Goal: Task Accomplishment & Management: Contribute content

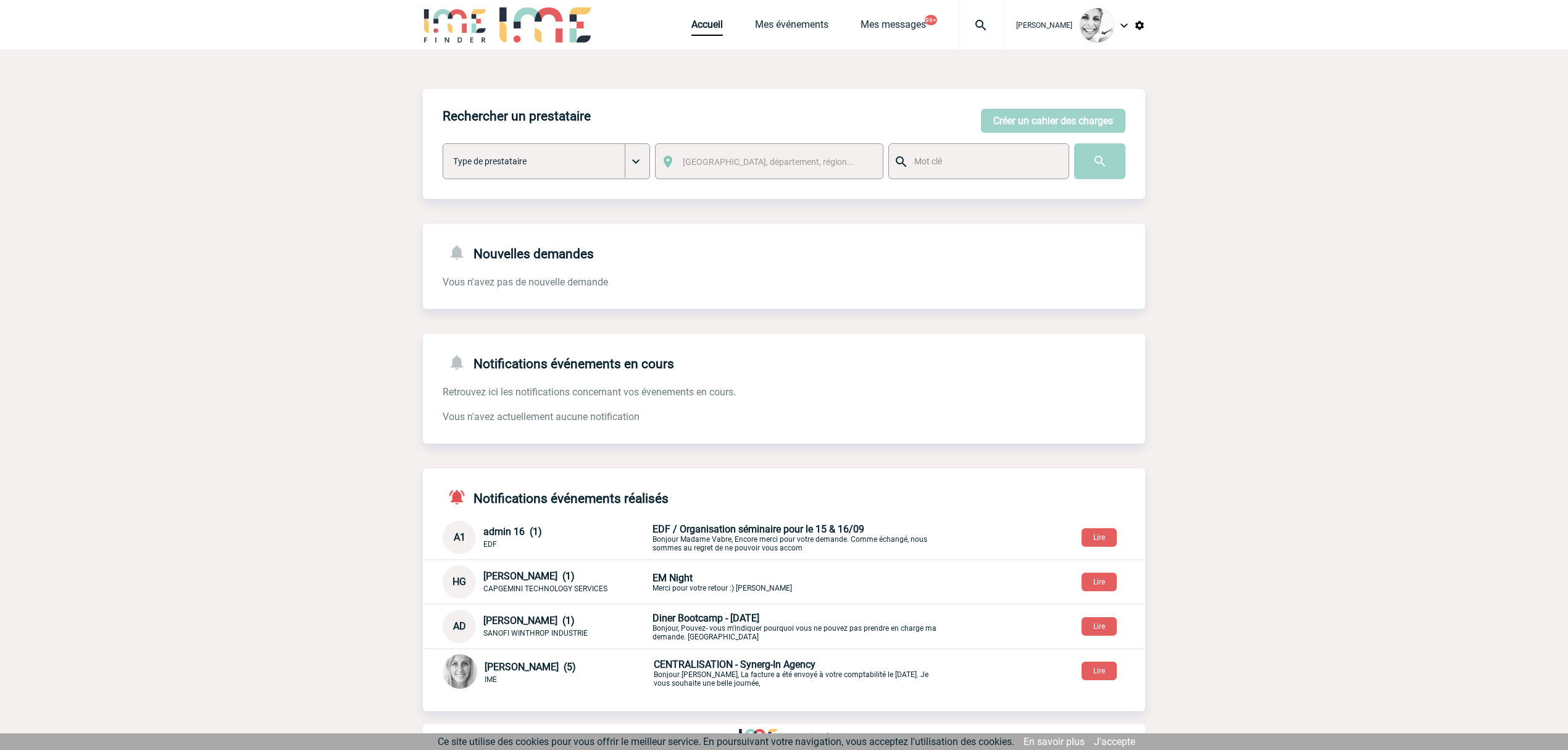
click at [1000, 28] on img at bounding box center [980, 25] width 44 height 15
type input "2000416484"
select select "15985"
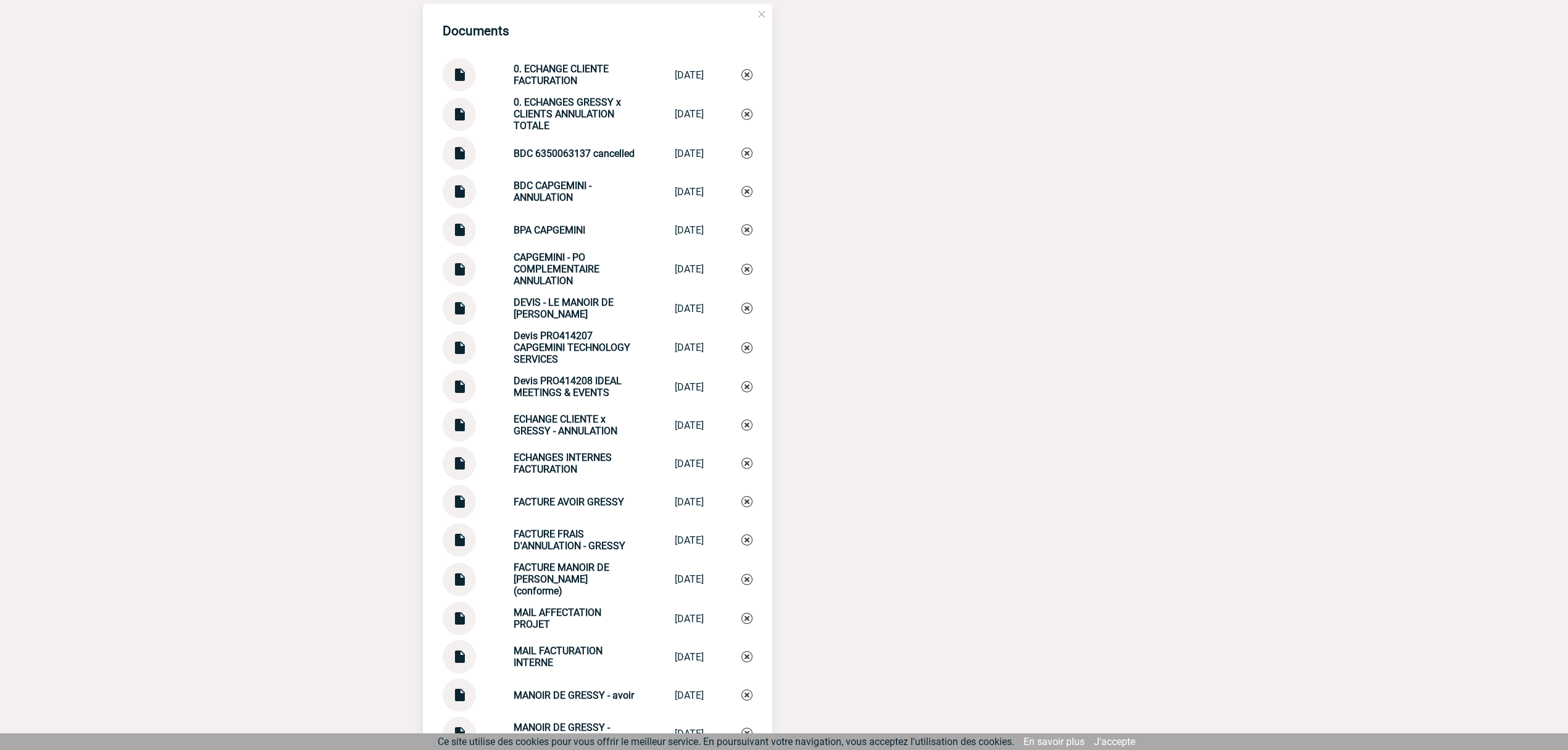
scroll to position [1482, 0]
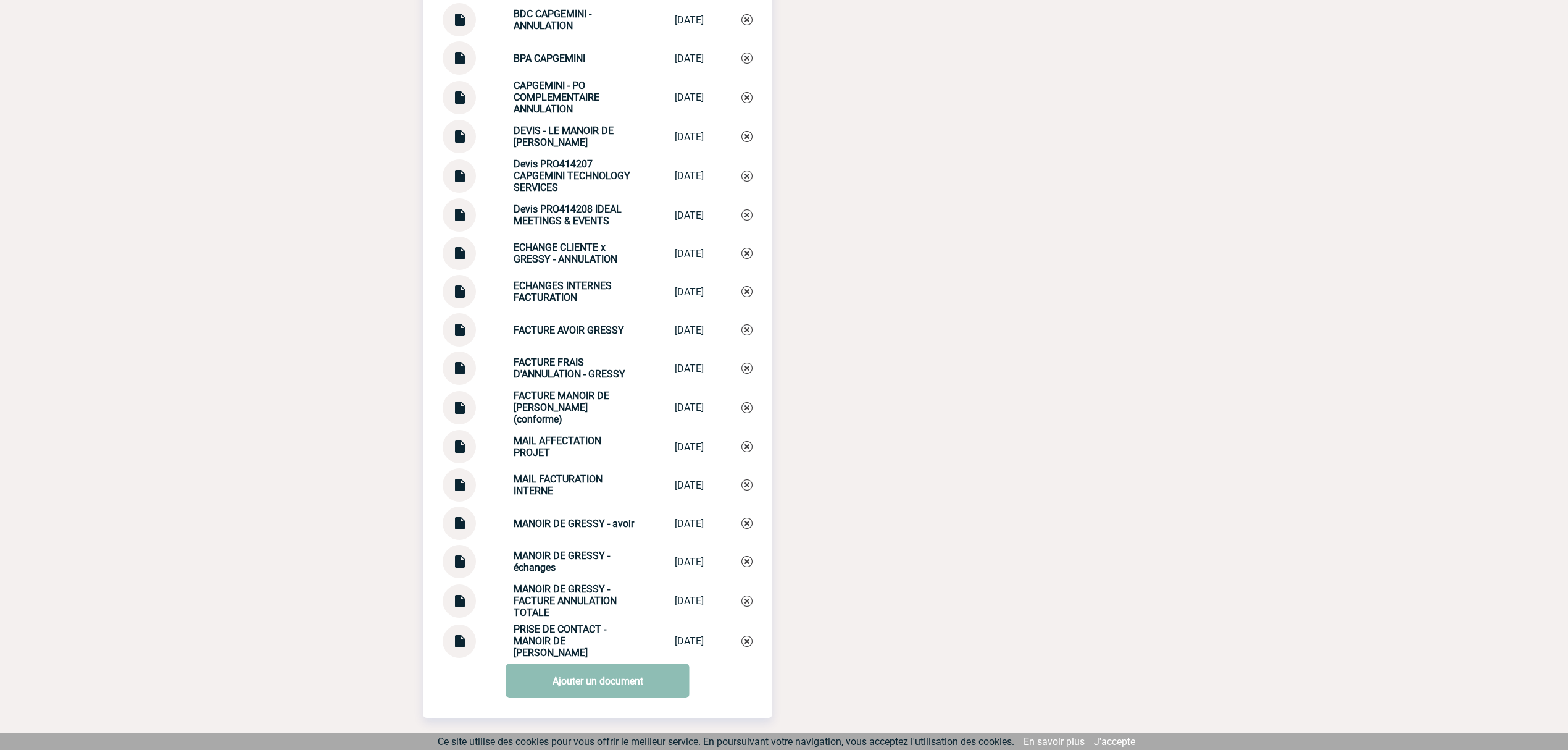
click at [579, 677] on link "Ajouter un document" at bounding box center [598, 680] width 184 height 34
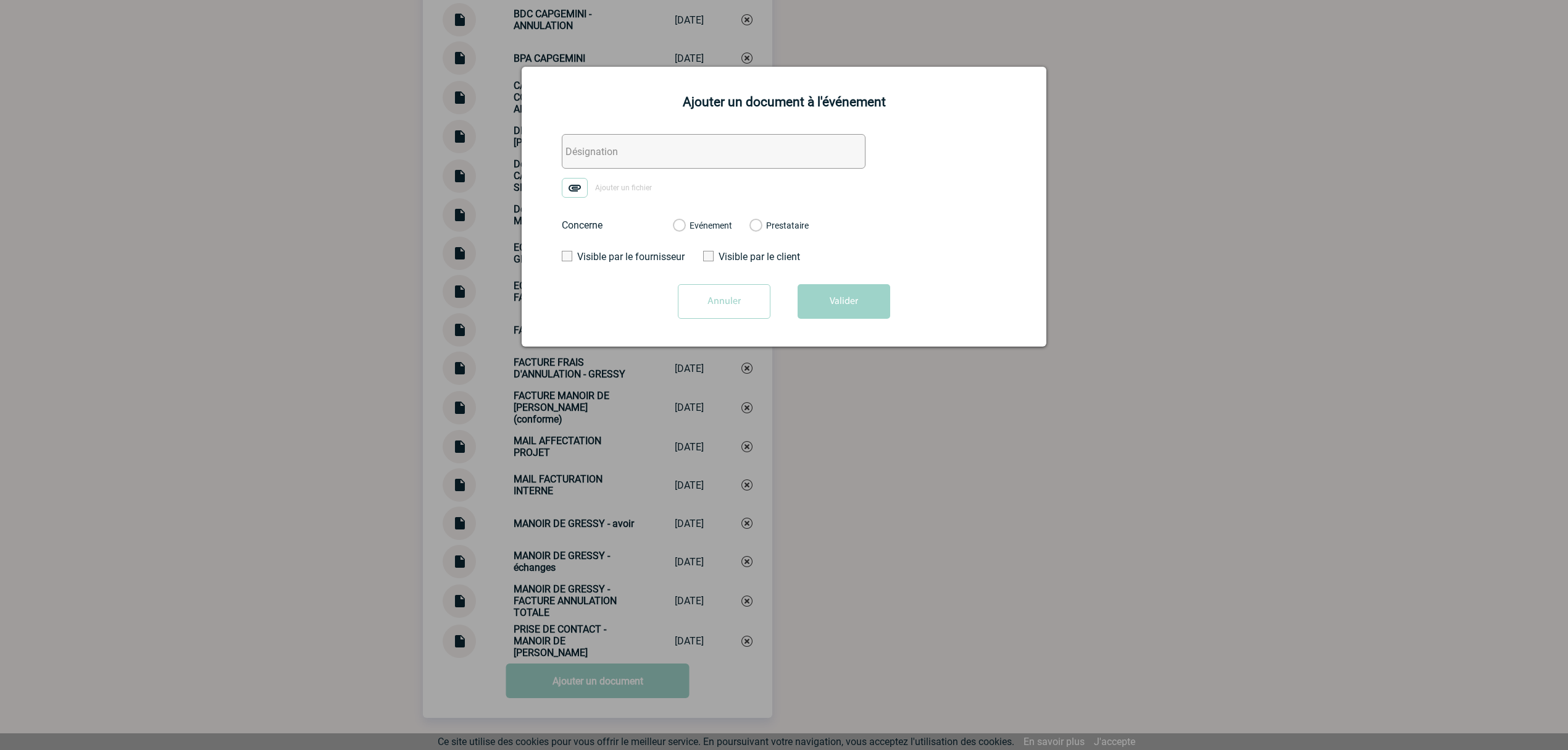
click at [607, 163] on input "text" at bounding box center [713, 151] width 303 height 34
type input "CAPGEMINI - BPA PRO450263"
click at [589, 183] on label "Ajouter un fichier" at bounding box center [611, 188] width 99 height 20
click at [0, 0] on input "Ajouter un fichier" at bounding box center [0, 0] width 0 height 0
drag, startPoint x: 699, startPoint y: 225, endPoint x: 711, endPoint y: 231, distance: 13.4
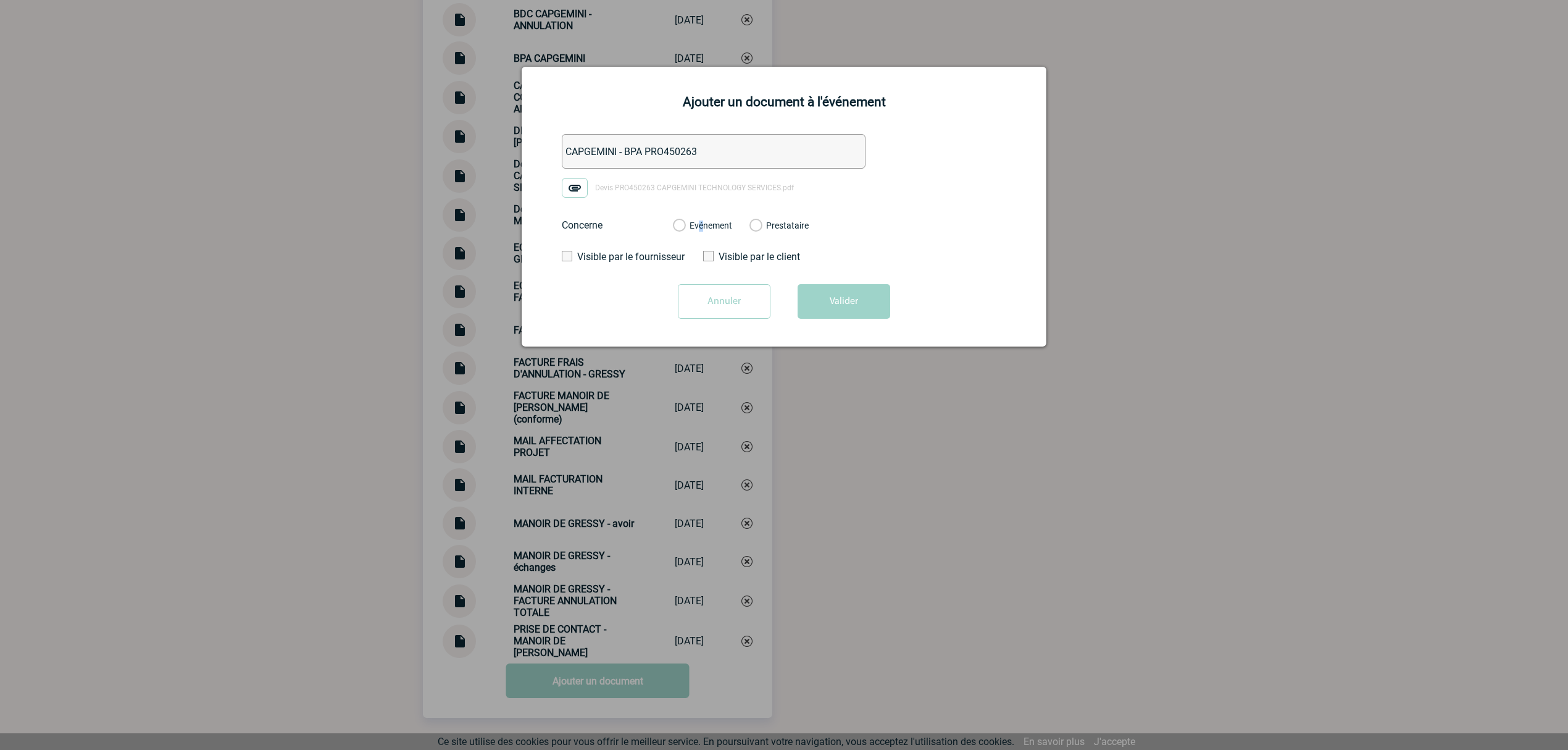
click at [685, 226] on label "Evénement" at bounding box center [678, 226] width 12 height 11
drag, startPoint x: 715, startPoint y: 226, endPoint x: 727, endPoint y: 231, distance: 13.0
click at [685, 227] on label "Evénement" at bounding box center [678, 226] width 12 height 11
click at [0, 0] on input "Evénement" at bounding box center [0, 0] width 0 height 0
click at [685, 227] on label "Evénement" at bounding box center [678, 226] width 12 height 11
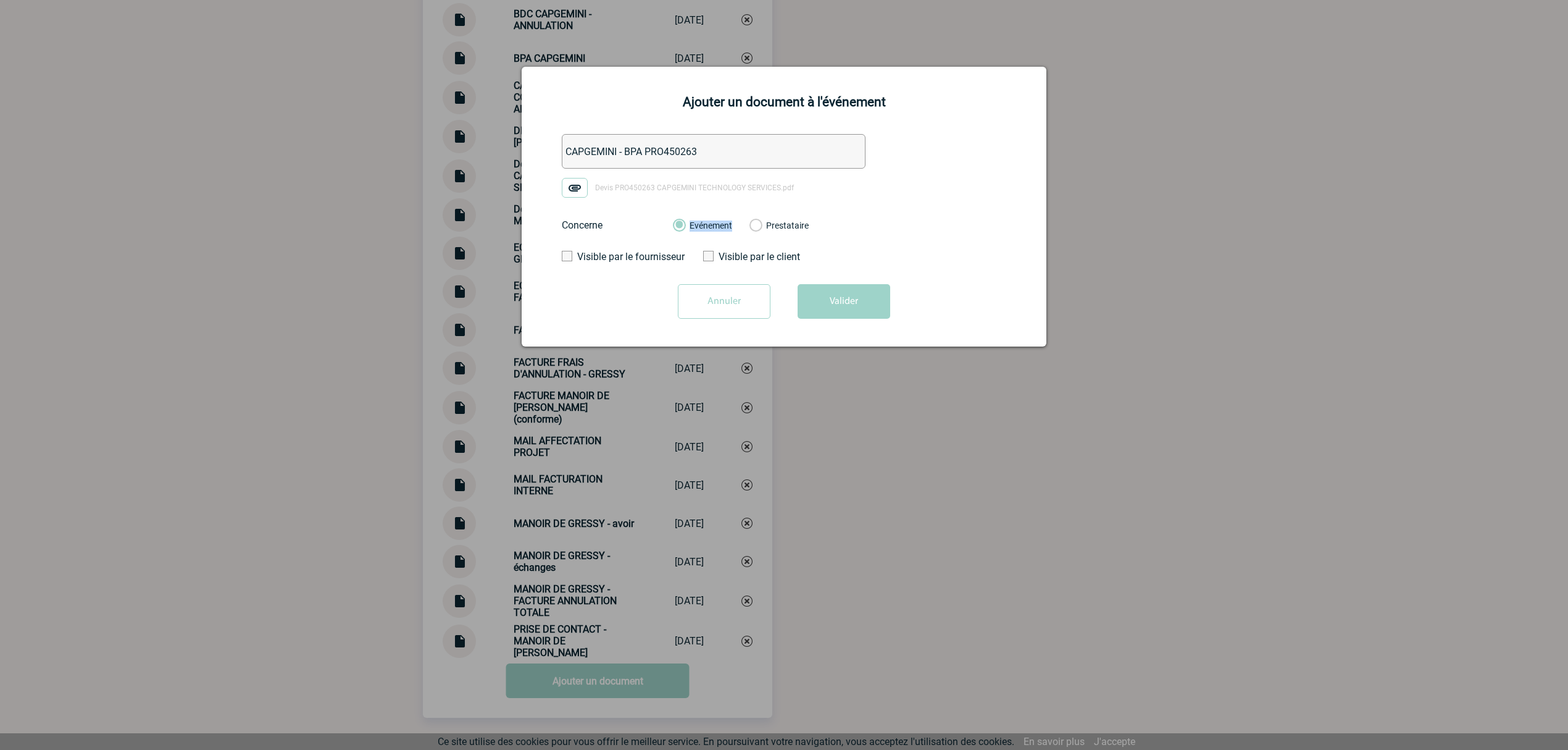
click at [0, 0] on input "Evénement" at bounding box center [0, 0] width 0 height 0
drag, startPoint x: 821, startPoint y: 294, endPoint x: 839, endPoint y: 314, distance: 26.9
click at [821, 296] on button "Valider" at bounding box center [844, 301] width 92 height 34
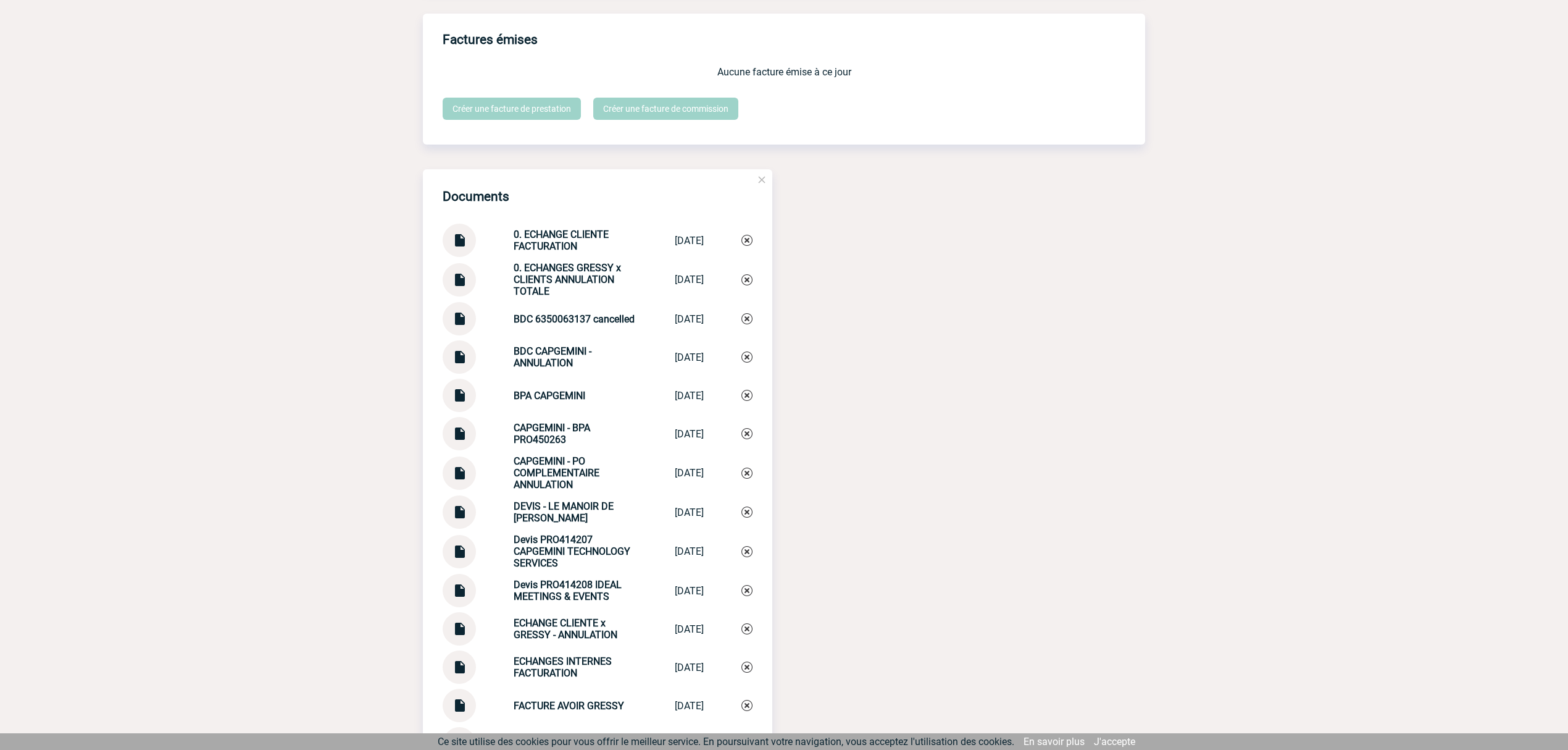
scroll to position [988, 0]
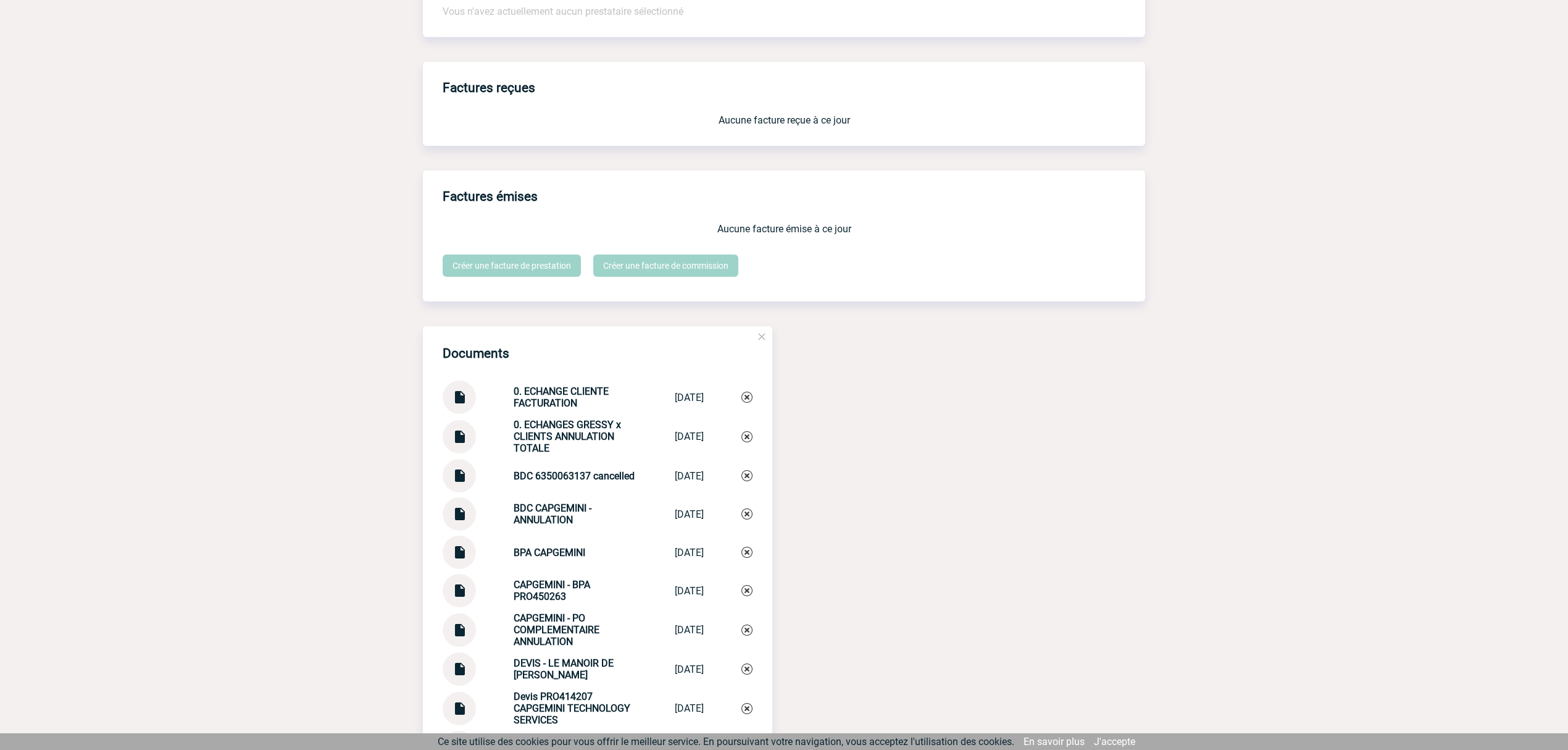
drag, startPoint x: 547, startPoint y: 406, endPoint x: 497, endPoint y: 395, distance: 51.2
click at [497, 395] on div "0. ECHANGE CLIENTE FACTURATION 0. ECHANGE CLI... 13/08/2025" at bounding box center [598, 397] width 310 height 34
copy strong "0. ECHANGE CLIENTE FACTURATION"
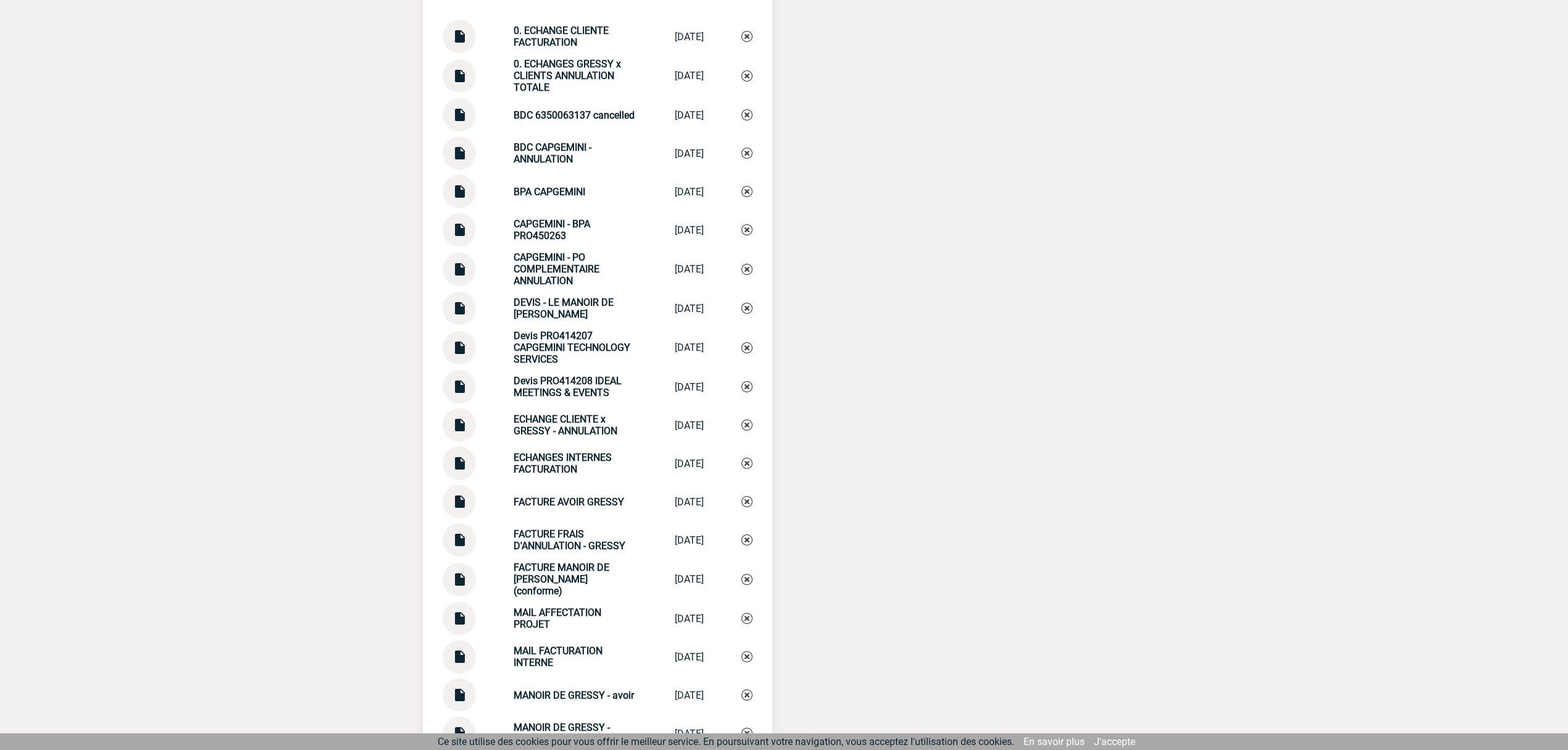
scroll to position [1177, 0]
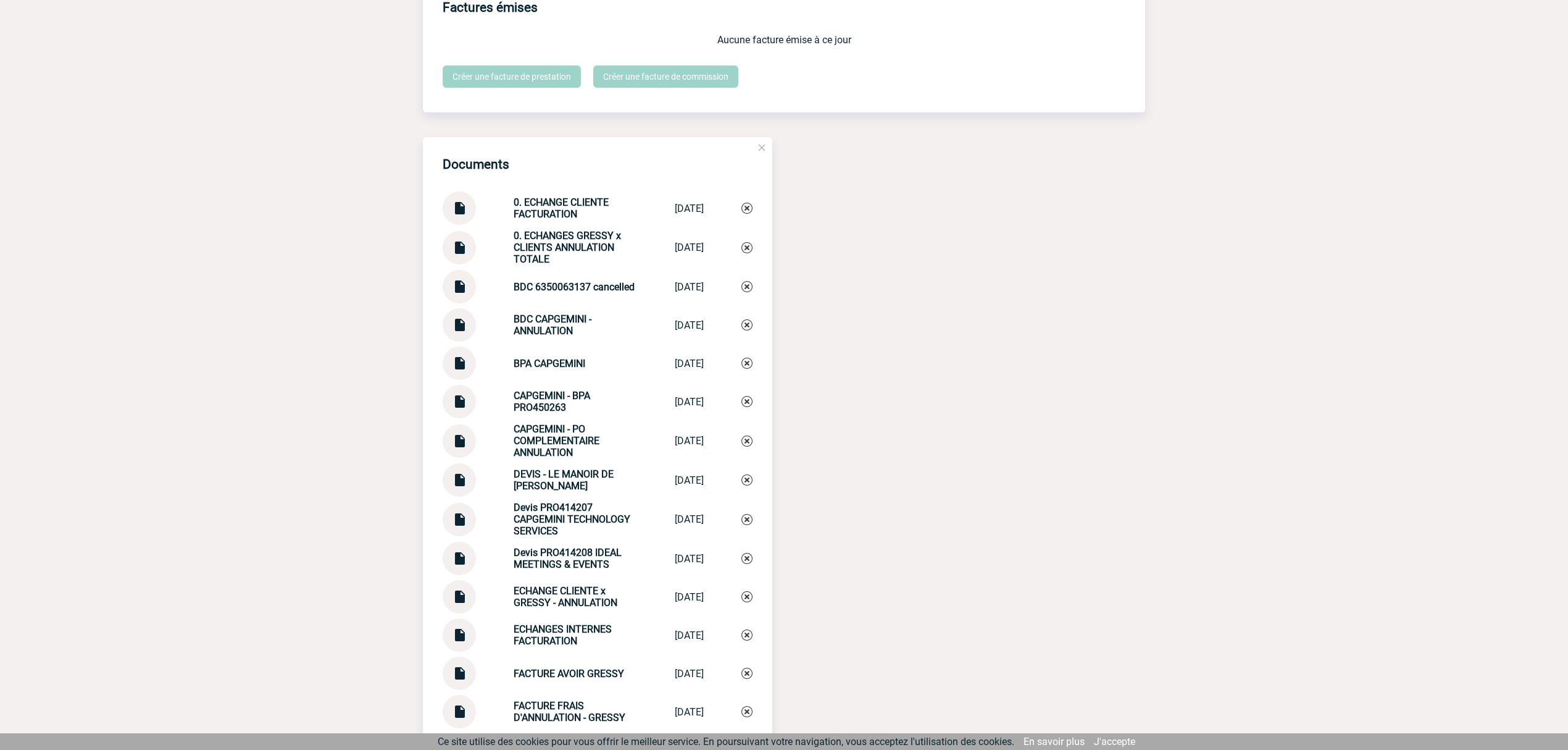
drag, startPoint x: 747, startPoint y: 206, endPoint x: 803, endPoint y: 236, distance: 63.5
click at [746, 206] on img at bounding box center [747, 208] width 11 height 11
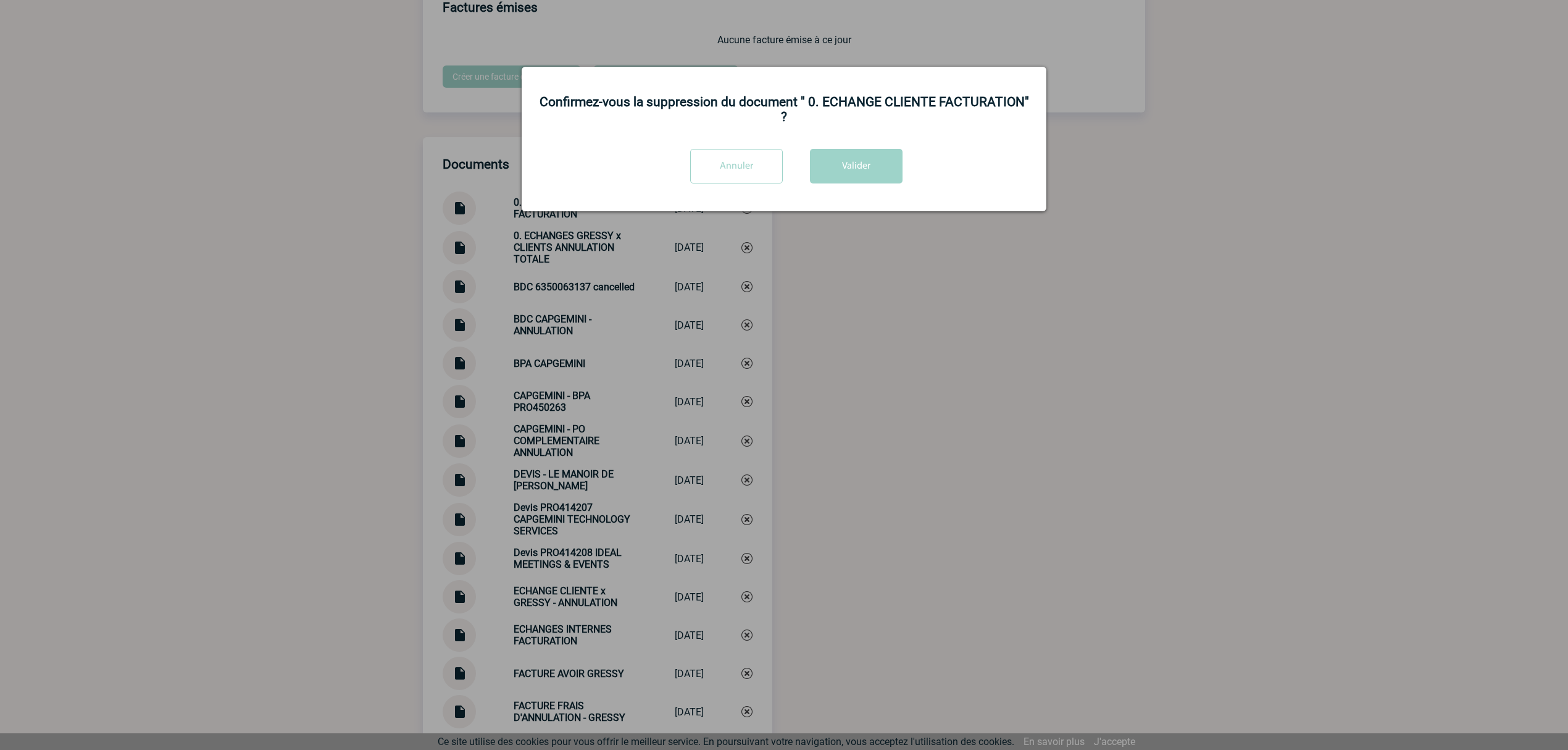
click at [846, 166] on button "Valider" at bounding box center [856, 165] width 92 height 34
drag, startPoint x: 936, startPoint y: 339, endPoint x: 932, endPoint y: 381, distance: 42.2
click at [936, 340] on div at bounding box center [784, 375] width 1568 height 750
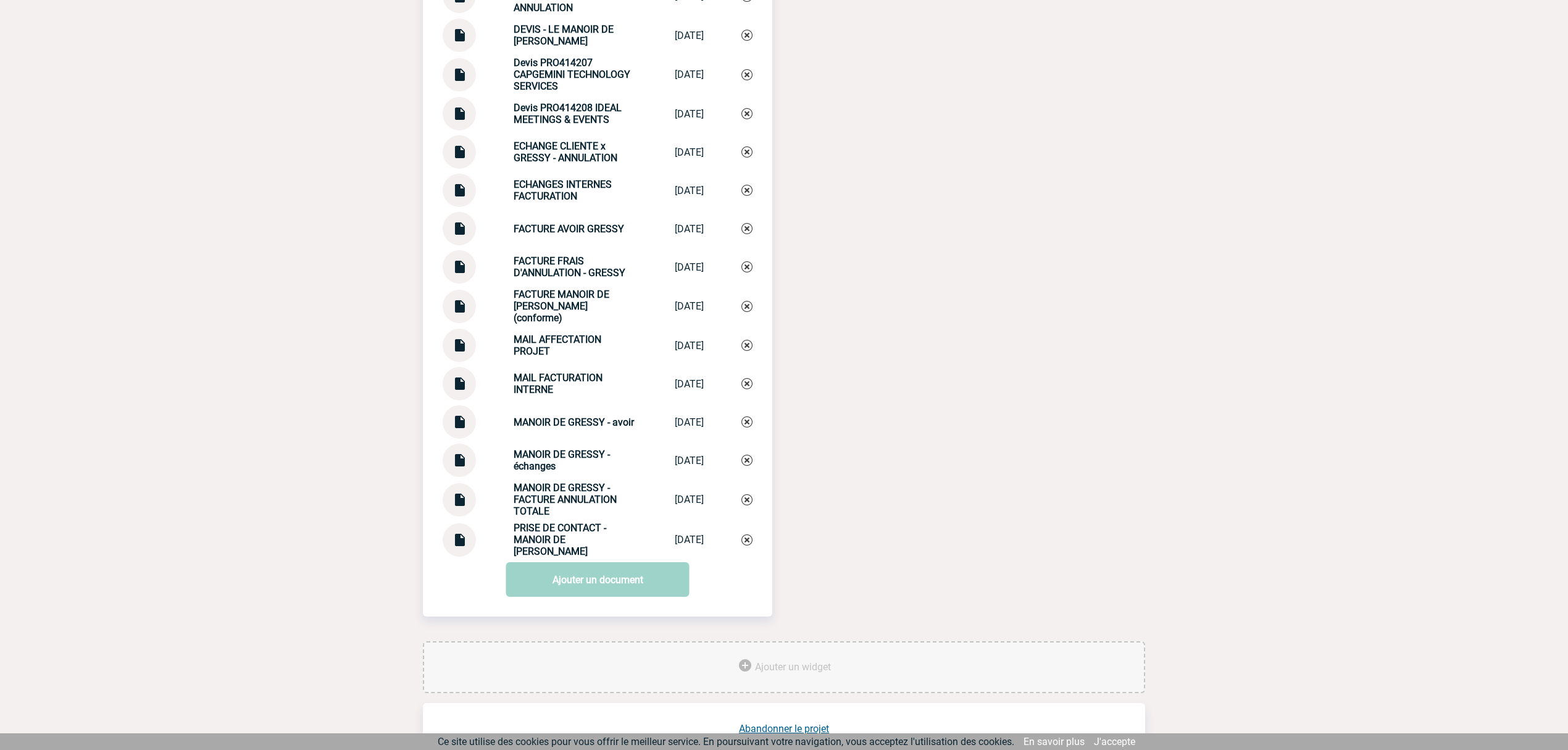
scroll to position [1633, 0]
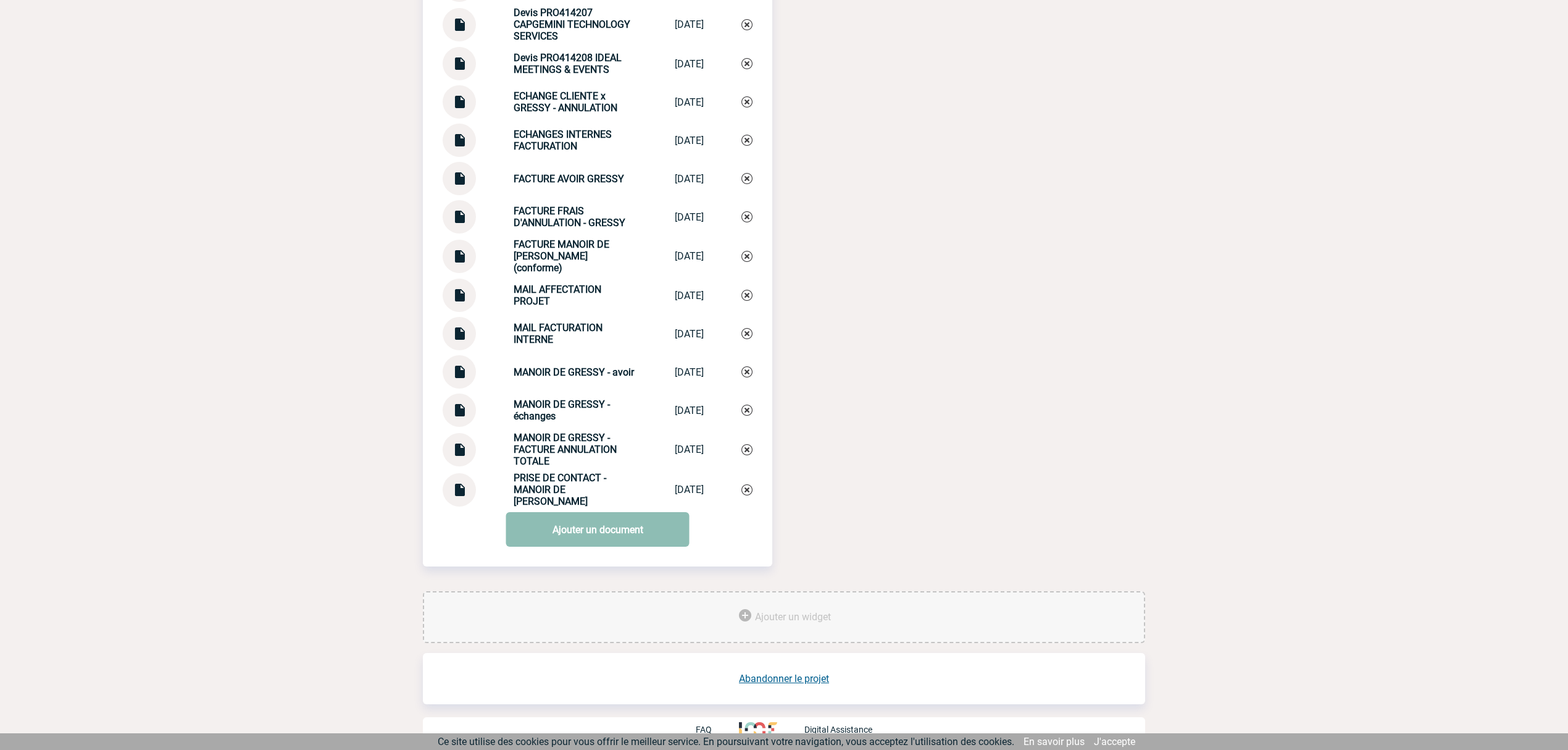
click at [598, 520] on link "Ajouter un document" at bounding box center [598, 529] width 184 height 34
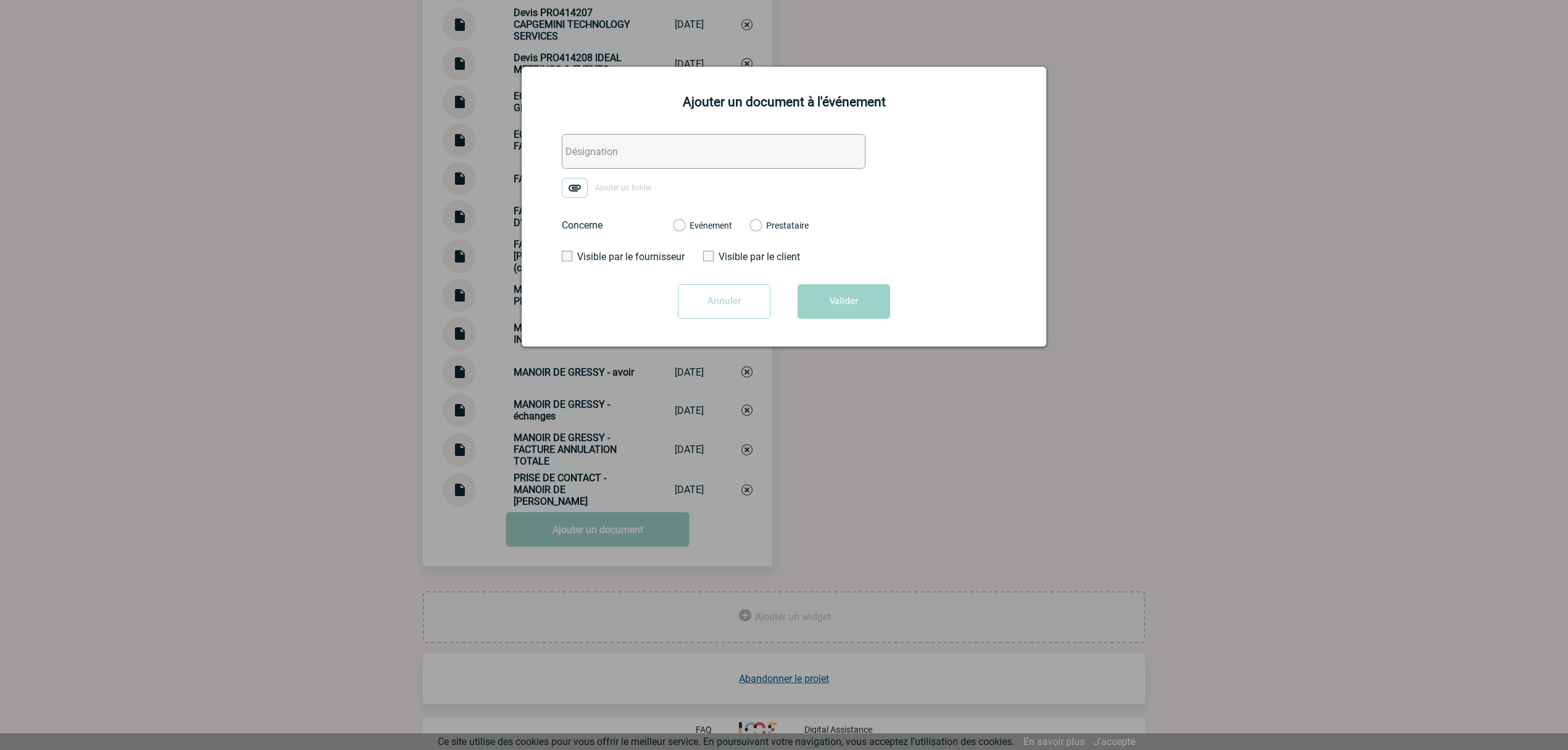
drag, startPoint x: 642, startPoint y: 163, endPoint x: 627, endPoint y: 170, distance: 16.6
click at [638, 163] on input "text" at bounding box center [713, 151] width 303 height 34
paste input "0. ECHANGE CLIENTE FACTURATION"
type input "0. ECHANGE CLIENTE FACTURATION"
click at [575, 188] on img at bounding box center [575, 188] width 26 height 20
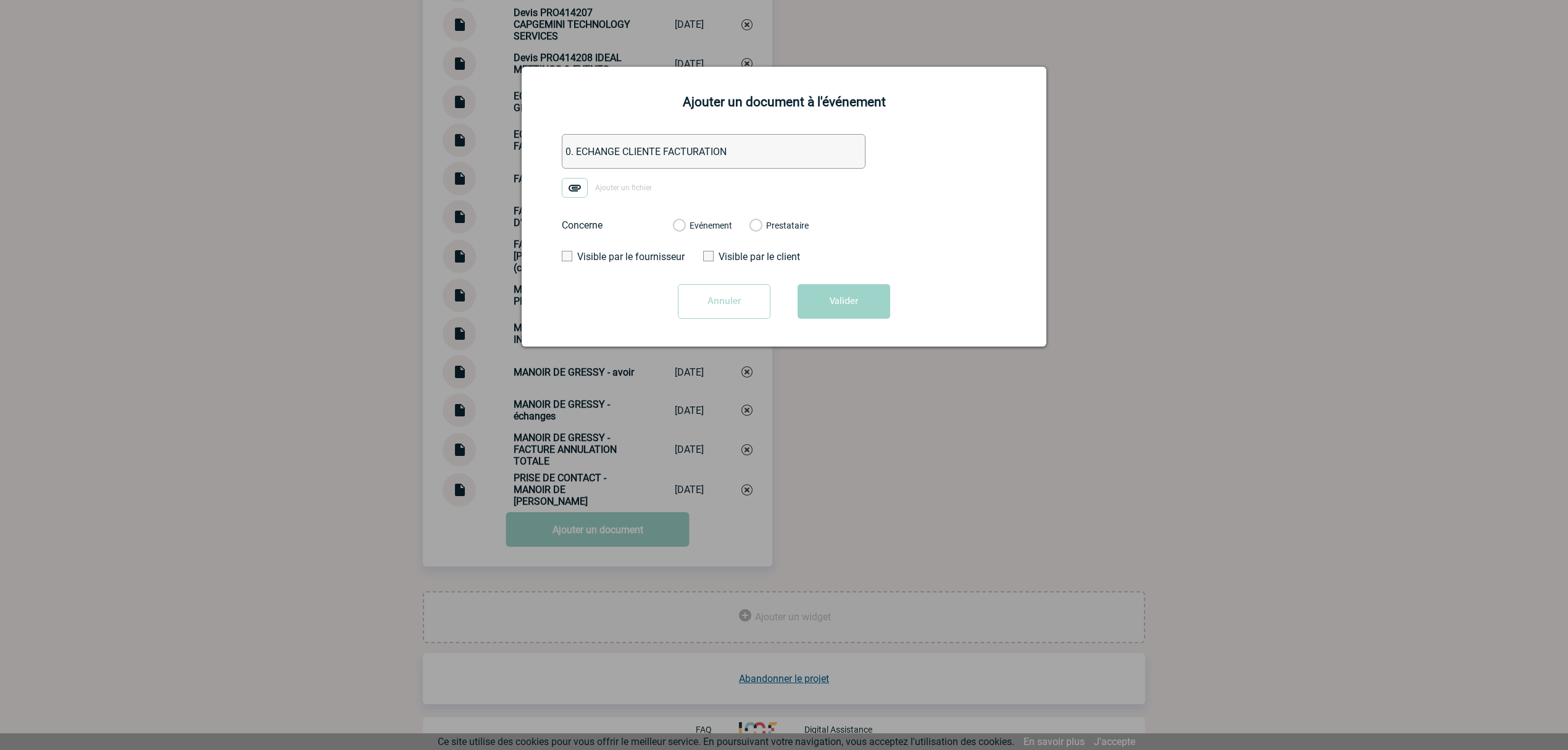
click at [0, 0] on input "Ajouter un fichier" at bounding box center [0, 0] width 0 height 0
drag, startPoint x: 710, startPoint y: 221, endPoint x: 732, endPoint y: 247, distance: 34.1
click at [685, 226] on label "Evénement" at bounding box center [678, 226] width 12 height 11
click at [0, 0] on input "Evénement" at bounding box center [0, 0] width 0 height 0
drag, startPoint x: 836, startPoint y: 306, endPoint x: 847, endPoint y: 324, distance: 21.1
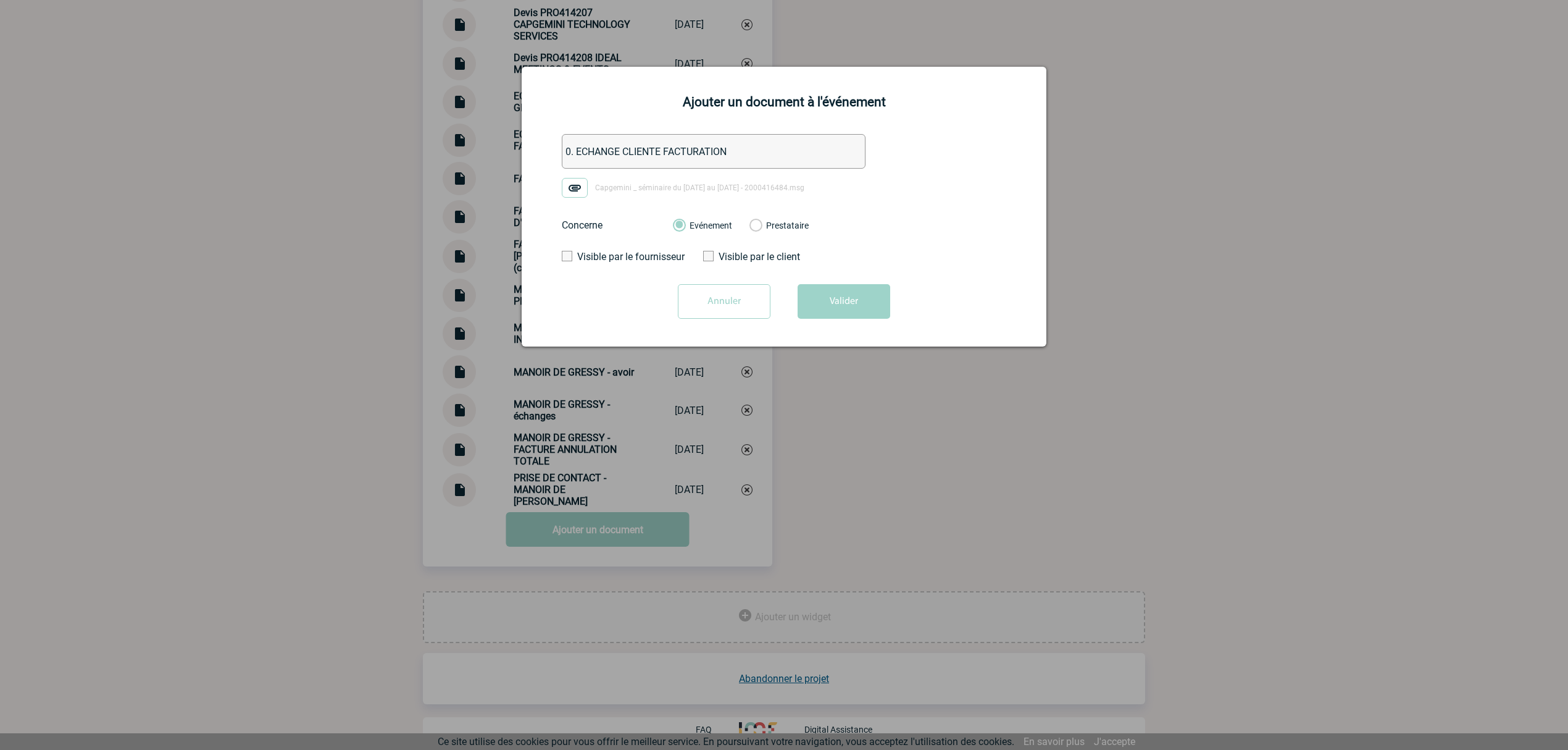
click at [837, 309] on button "Valider" at bounding box center [844, 301] width 92 height 34
